Goal: Feedback & Contribution: Leave review/rating

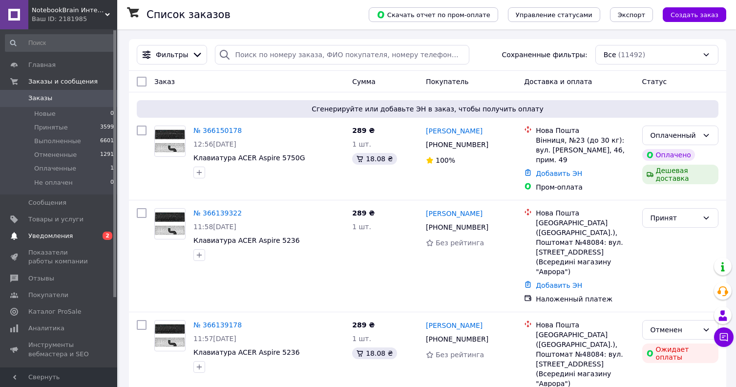
click at [71, 236] on span "Уведомления" at bounding box center [59, 236] width 62 height 9
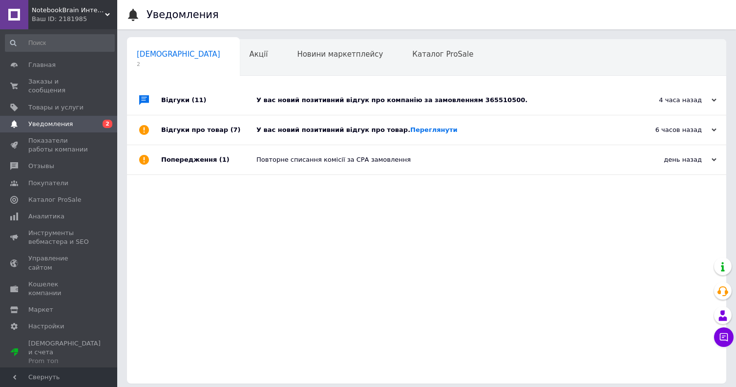
click at [371, 103] on div "У вас новий позитивний відгук про компанію за замовленням 365510500." at bounding box center [438, 100] width 363 height 9
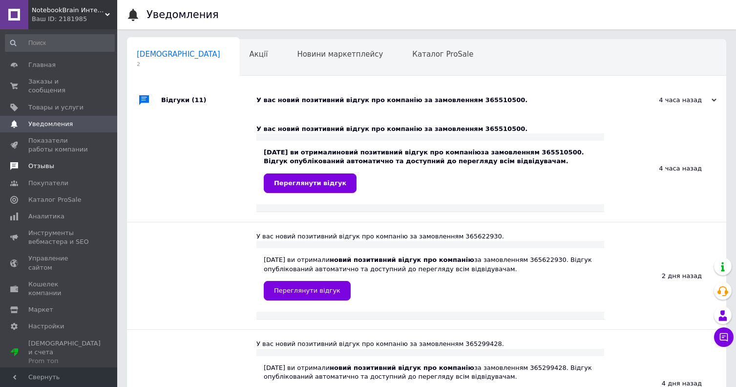
click at [62, 162] on link "Отзывы" at bounding box center [60, 166] width 120 height 17
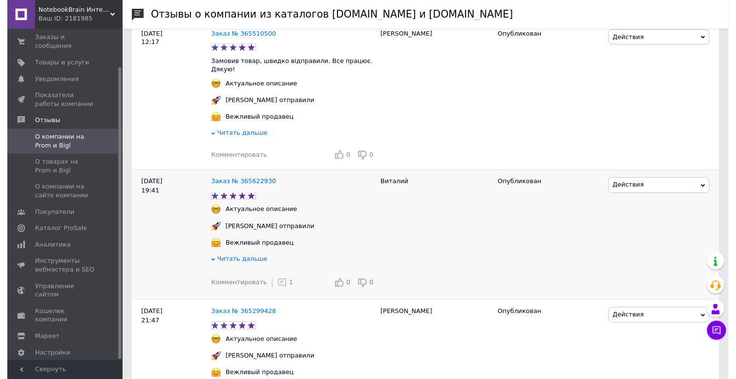
scroll to position [195, 0]
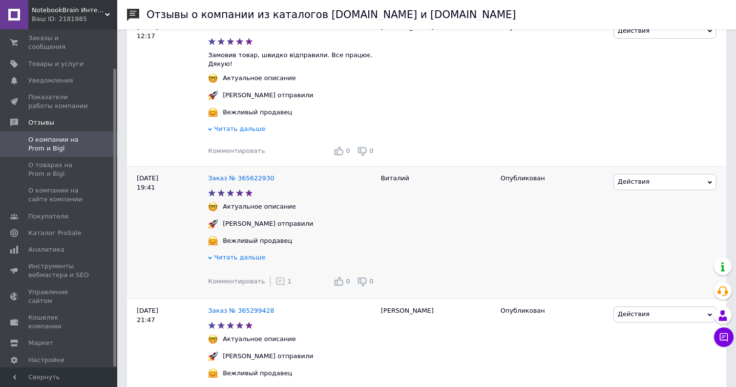
click at [288, 278] on span "1" at bounding box center [290, 281] width 4 height 7
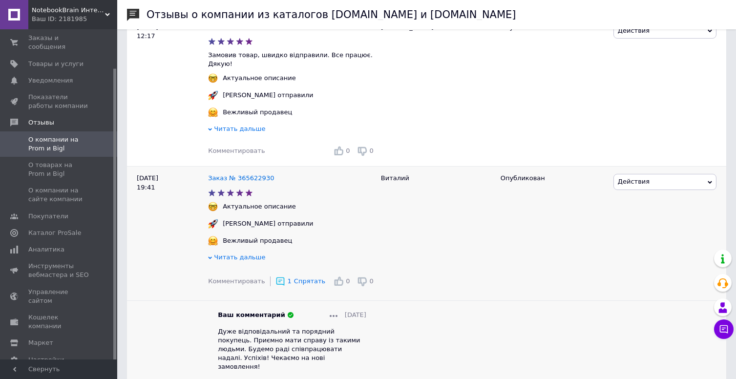
click at [313, 328] on span "Дуже відповідальний та порядний покупець. Приємно мати справу із такими людьми.…" at bounding box center [289, 349] width 142 height 43
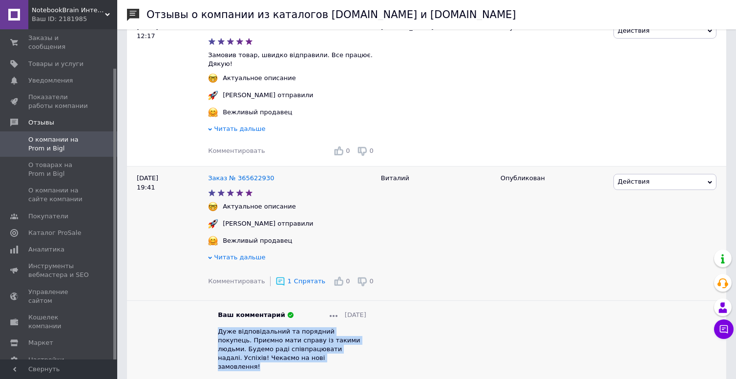
click at [314, 328] on span "Дуже відповідальний та порядний покупець. Приємно мати справу із такими людьми.…" at bounding box center [289, 349] width 142 height 43
copy span "Дуже відповідальний та порядний покупець. Приємно мати справу із такими людьми.…"
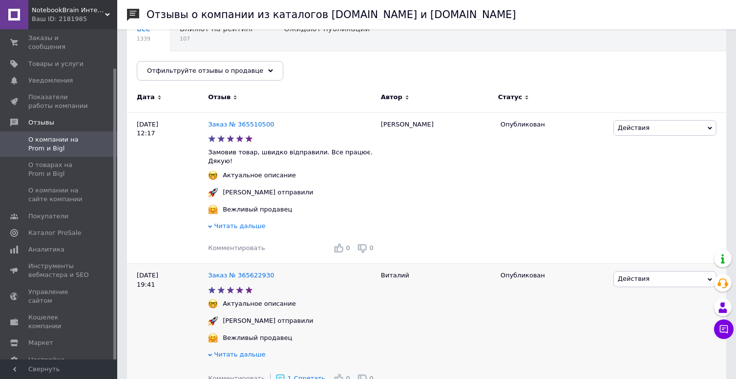
scroll to position [98, 0]
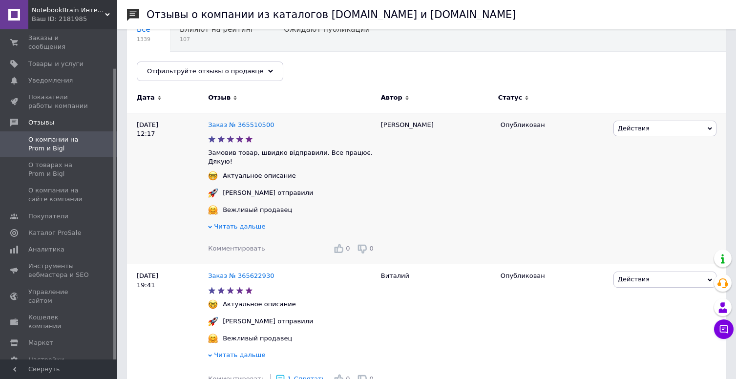
click at [230, 245] on span "Комментировать" at bounding box center [236, 248] width 57 height 7
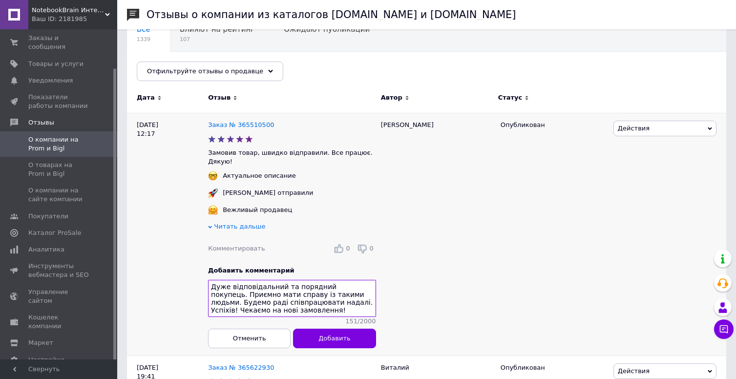
scroll to position [7, 0]
type textarea "Дуже відповідальний та порядний покупець. Приємно мати справу із такими людьми.…"
click at [339, 338] on span "Добавить" at bounding box center [335, 338] width 32 height 7
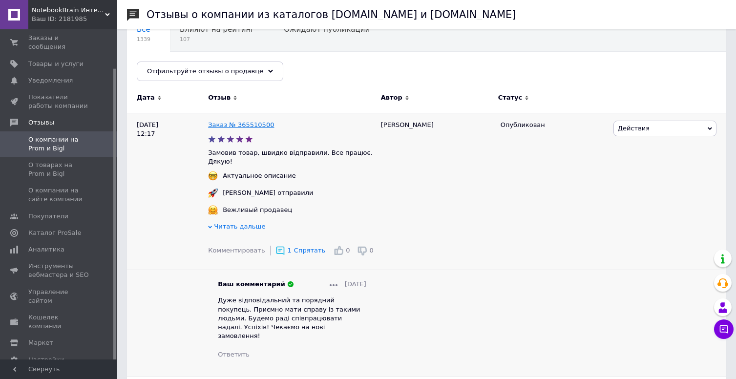
click at [255, 124] on link "Заказ № 365510500" at bounding box center [241, 124] width 66 height 7
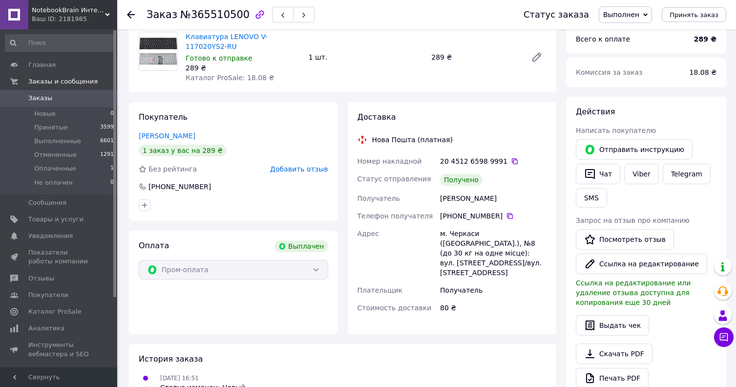
scroll to position [27, 0]
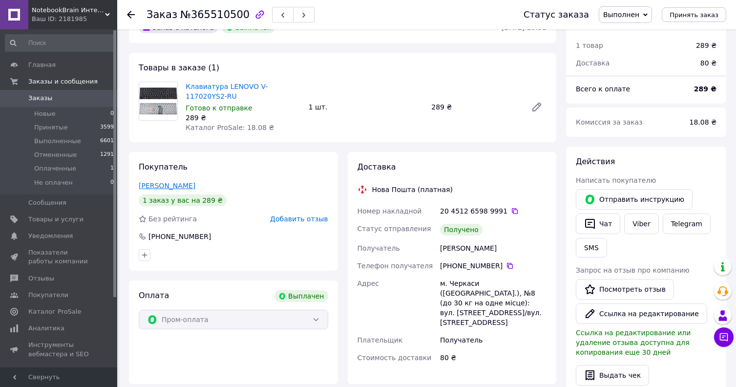
click at [170, 187] on link "Яцентюк Богдан" at bounding box center [167, 186] width 57 height 8
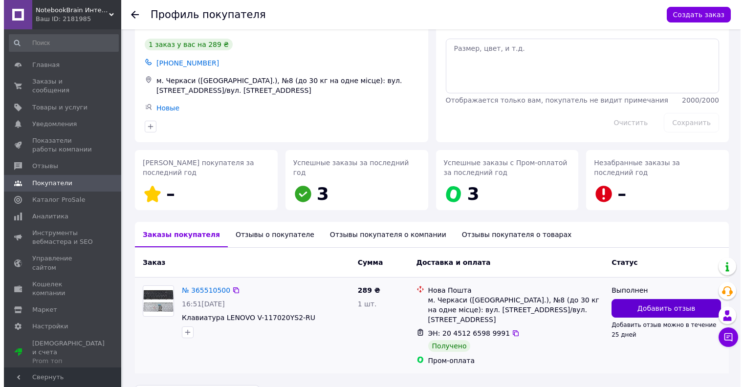
scroll to position [51, 0]
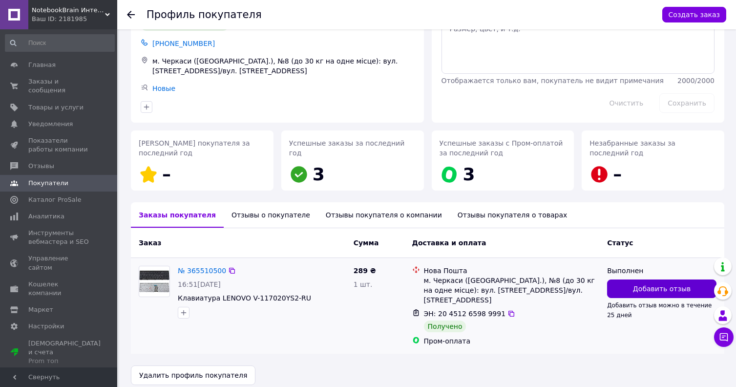
click at [653, 284] on span "Добавить отзыв" at bounding box center [662, 289] width 58 height 10
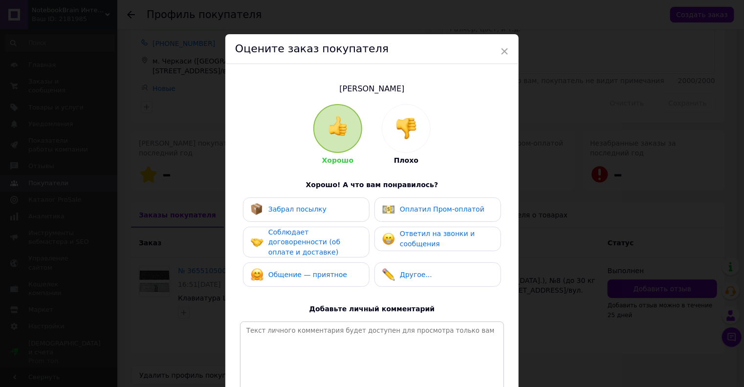
click at [438, 246] on div "Ответил на звонки и сообщения" at bounding box center [446, 239] width 93 height 20
click at [415, 213] on span "Оплатил Пром-оплатой" at bounding box center [442, 209] width 85 height 8
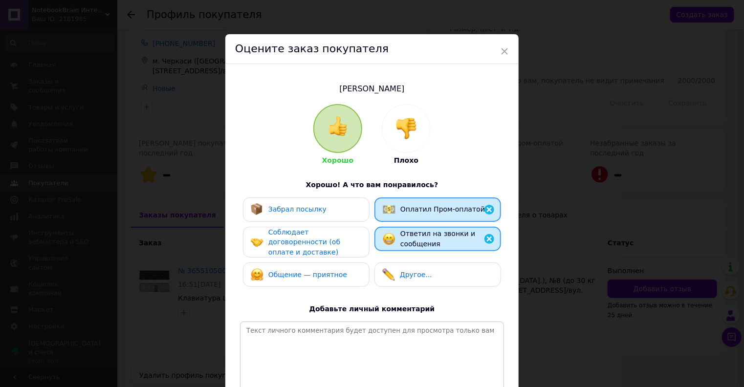
click at [286, 219] on div "Забрал посылку" at bounding box center [306, 209] width 127 height 24
click at [305, 243] on span "Соблюдает договоренности (об оплате и доставке)" at bounding box center [304, 242] width 72 height 28
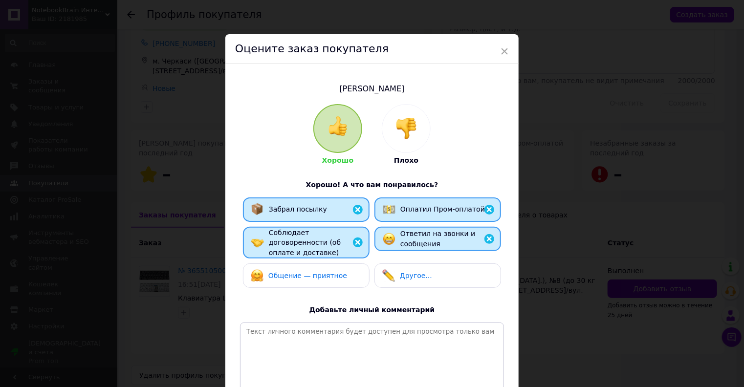
click at [311, 272] on span "Общение — приятное" at bounding box center [307, 276] width 79 height 8
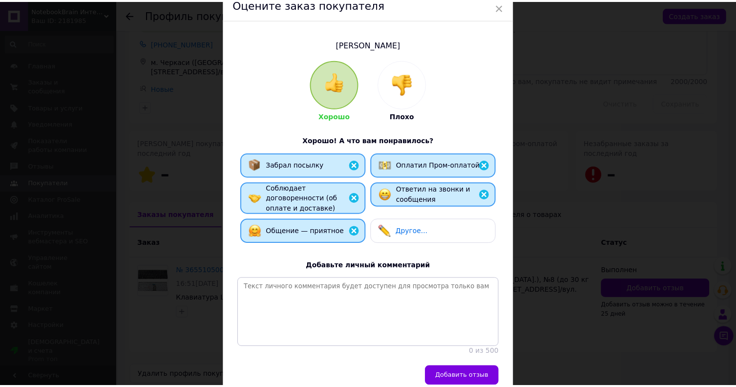
scroll to position [91, 0]
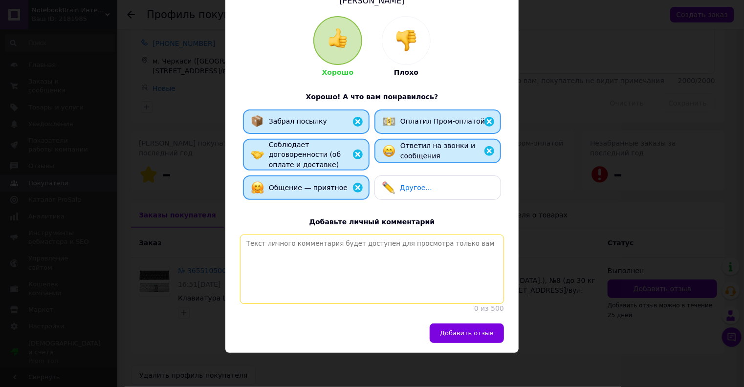
drag, startPoint x: 358, startPoint y: 253, endPoint x: 375, endPoint y: 267, distance: 22.9
click at [358, 253] on textarea at bounding box center [372, 269] width 264 height 69
paste textarea "Дуже відповідальний та порядний покупець. Приємно мати справу із такими людьми.…"
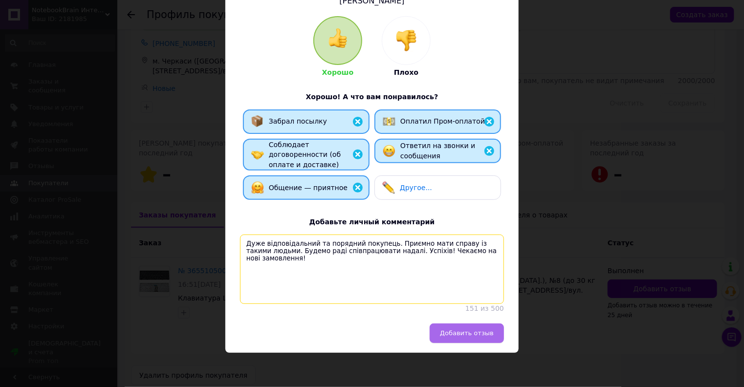
type textarea "Дуже відповідальний та порядний покупець. Приємно мати справу із такими людьми.…"
click at [480, 330] on span "Добавить отзыв" at bounding box center [467, 332] width 54 height 7
